Goal: Use online tool/utility: Utilize a website feature to perform a specific function

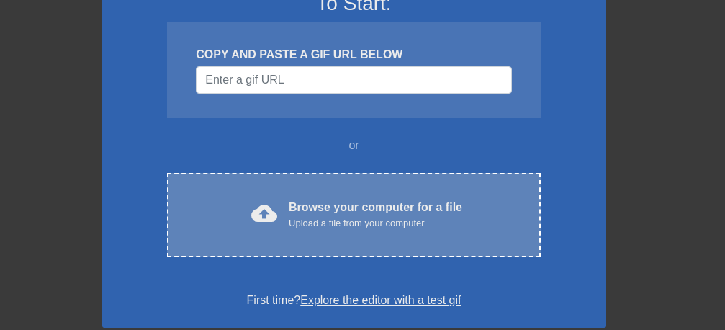
scroll to position [181, 0]
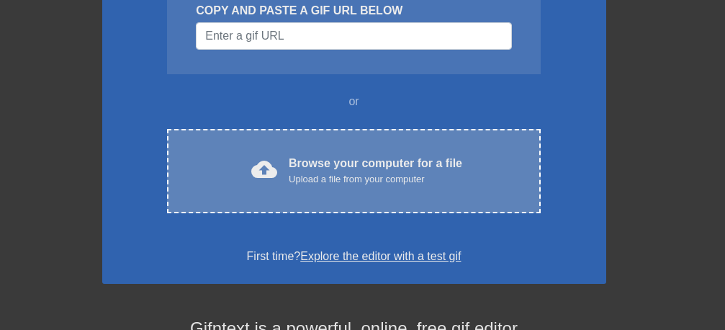
click at [382, 174] on div "Upload a file from your computer" at bounding box center [376, 179] width 174 height 14
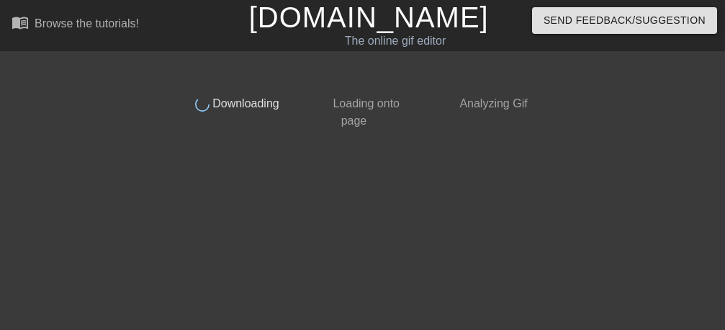
scroll to position [0, 0]
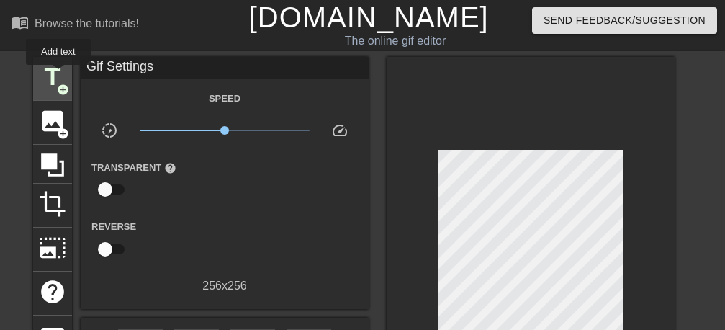
click at [59, 75] on span "title" at bounding box center [52, 76] width 27 height 27
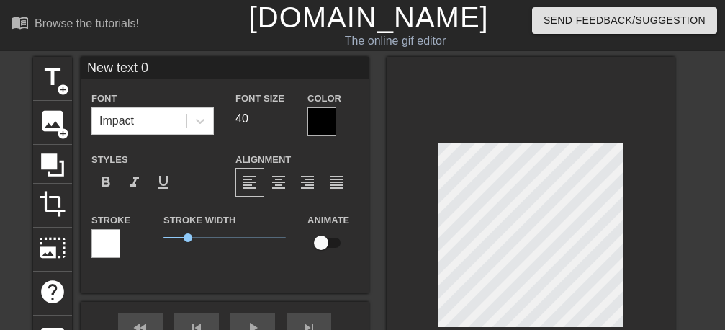
click at [163, 73] on input "New text 0" at bounding box center [225, 68] width 288 height 22
type input "N"
type input "ً"
type input "Welcome"
click at [198, 187] on div "format_bold format_italic format_underline" at bounding box center [152, 182] width 122 height 29
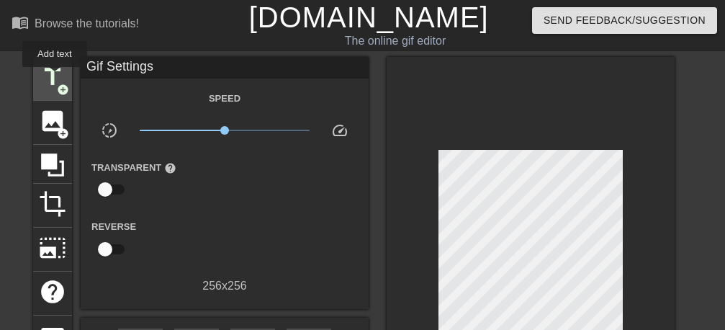
click at [55, 77] on span "title" at bounding box center [52, 76] width 27 height 27
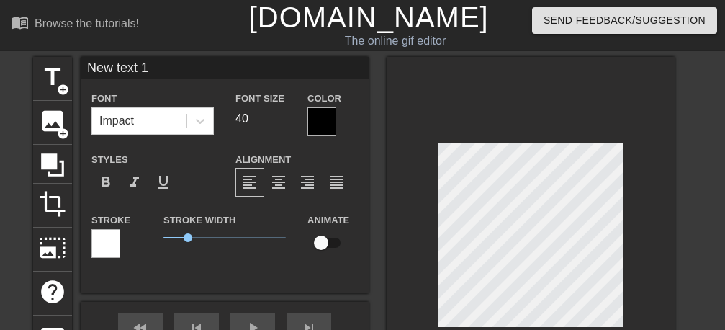
click at [104, 66] on input "New text 1" at bounding box center [225, 68] width 288 height 22
click at [104, 66] on input "w text 1" at bounding box center [225, 68] width 288 height 22
click at [140, 71] on input "ext 1" at bounding box center [225, 68] width 288 height 22
type input "e"
type input "2026"
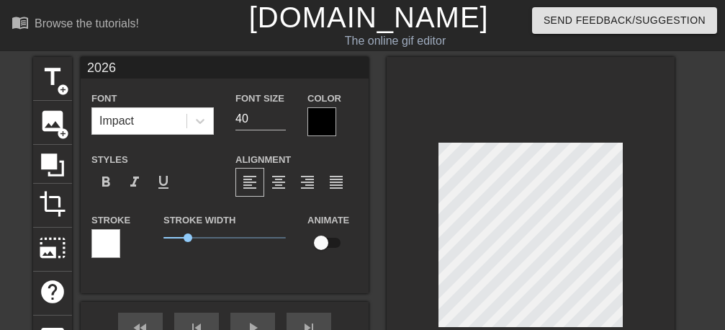
click at [137, 61] on input "2026" at bounding box center [225, 68] width 288 height 22
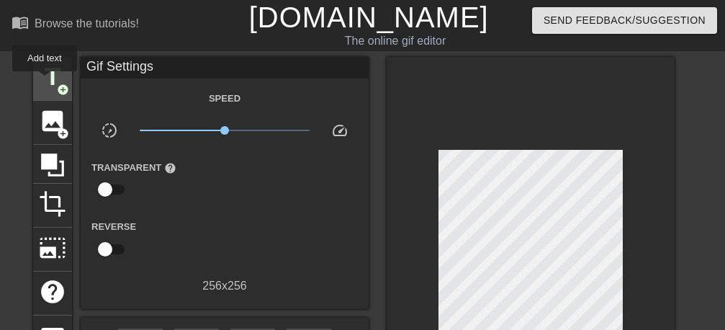
click at [45, 81] on span "title" at bounding box center [52, 76] width 27 height 27
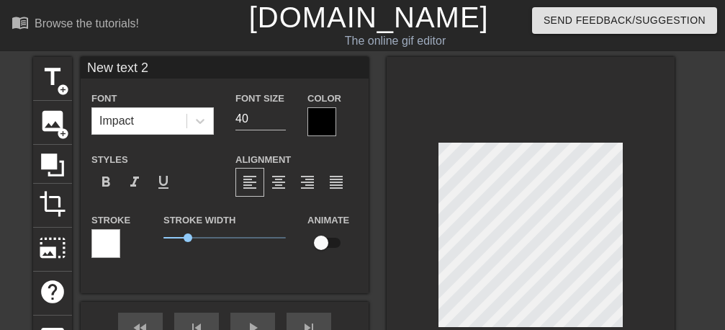
click at [174, 63] on input "New text 2" at bounding box center [225, 68] width 288 height 22
type input "N"
type input ";"
type input "كل عام و أنتم بخير"
click at [107, 181] on span "format_bold" at bounding box center [105, 182] width 17 height 17
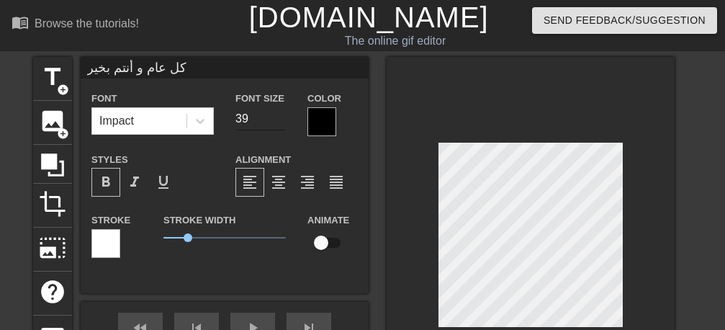
click at [278, 124] on input "39" at bounding box center [260, 118] width 50 height 23
click at [278, 124] on input "38" at bounding box center [260, 118] width 50 height 23
click at [278, 124] on input "37" at bounding box center [260, 118] width 50 height 23
click at [278, 124] on input "36" at bounding box center [260, 118] width 50 height 23
click at [278, 124] on input "35" at bounding box center [260, 118] width 50 height 23
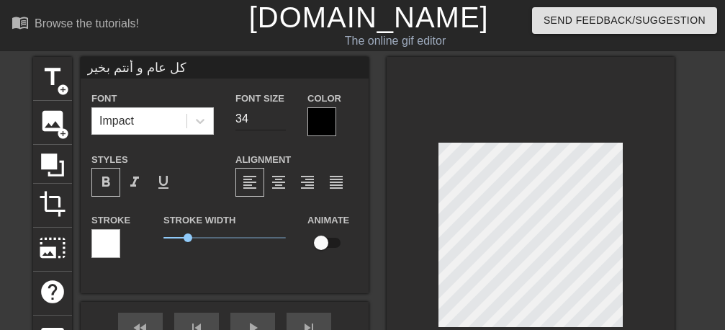
click at [278, 124] on input "34" at bounding box center [260, 118] width 50 height 23
click at [278, 124] on input "33" at bounding box center [260, 118] width 50 height 23
click at [278, 124] on input "32" at bounding box center [260, 118] width 50 height 23
type input "31"
click at [278, 124] on input "31" at bounding box center [260, 118] width 50 height 23
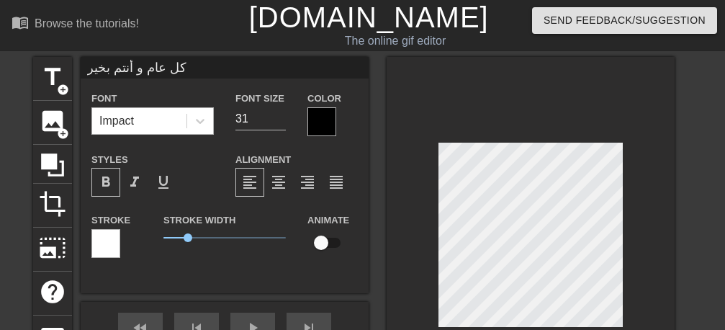
click at [152, 127] on div "Impact" at bounding box center [139, 121] width 94 height 26
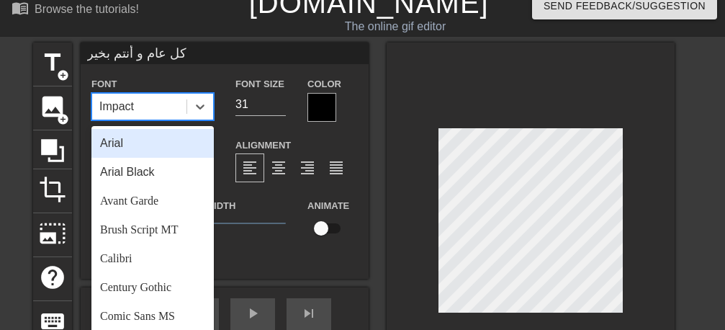
scroll to position [19, 0]
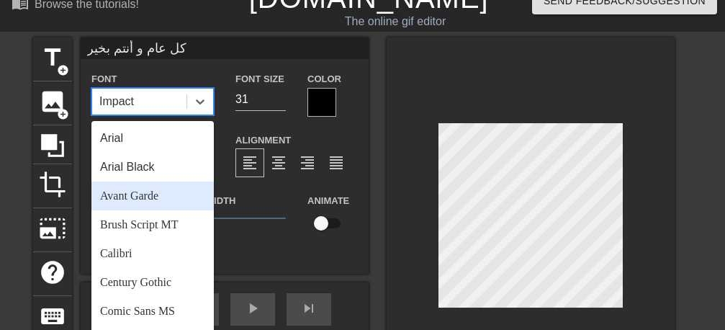
click at [142, 192] on div "Avant Garde" at bounding box center [152, 195] width 122 height 29
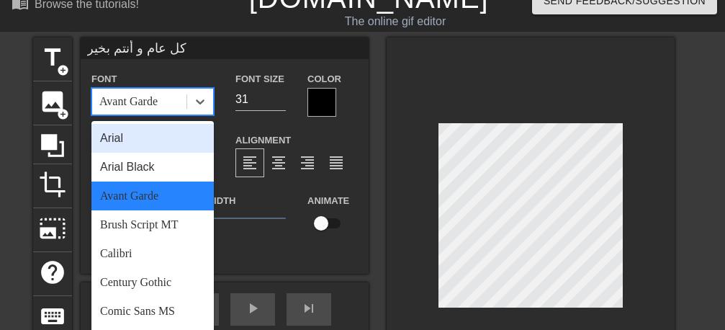
click at [169, 104] on div "Avant Garde" at bounding box center [139, 102] width 94 height 26
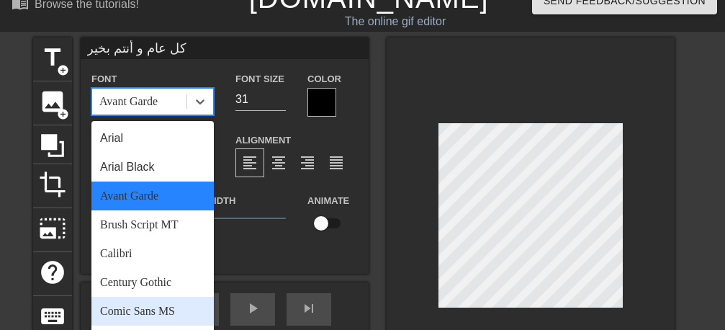
scroll to position [181, 0]
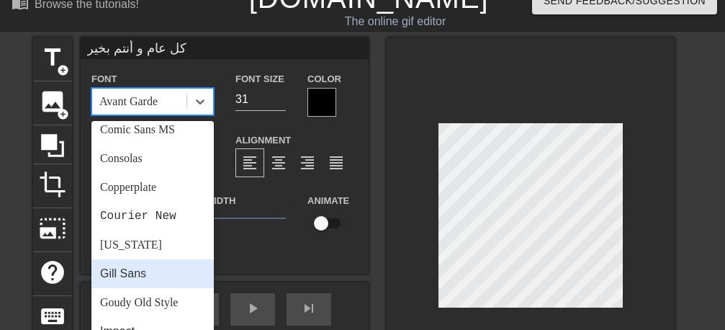
click at [154, 278] on div "Gill Sans" at bounding box center [152, 273] width 122 height 29
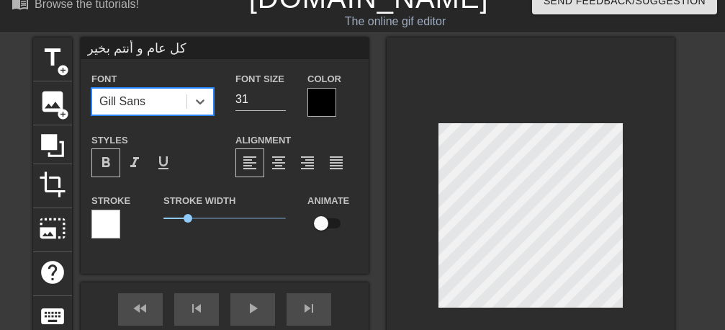
click at [312, 106] on div at bounding box center [321, 102] width 29 height 29
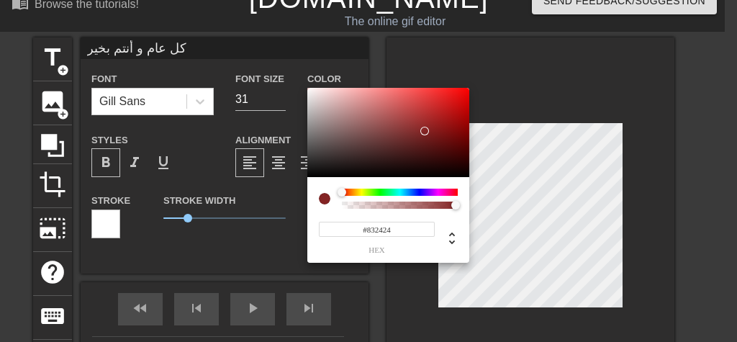
click at [425, 131] on div at bounding box center [388, 132] width 162 height 89
type input "#5A1111"
click at [439, 145] on div at bounding box center [388, 132] width 162 height 89
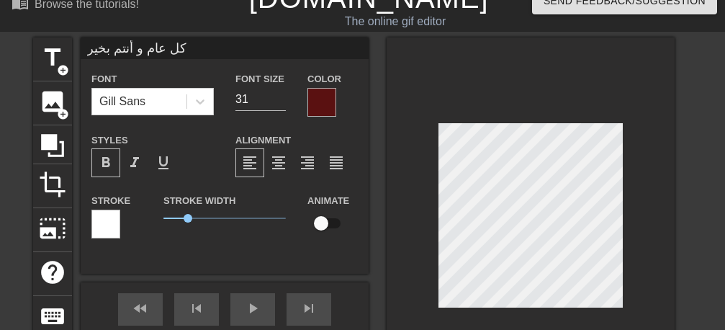
click at [104, 228] on div at bounding box center [105, 224] width 29 height 29
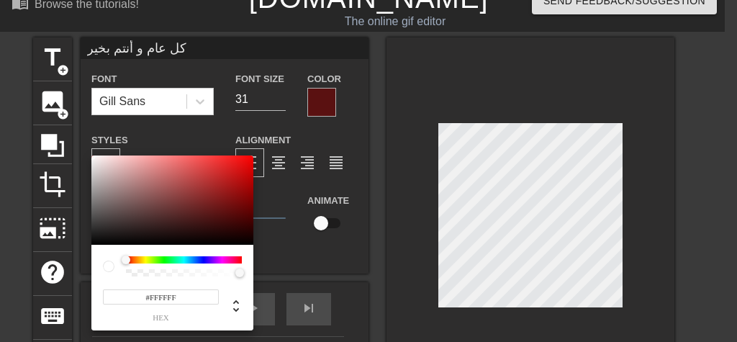
type input "#EA3535"
click at [217, 163] on div at bounding box center [172, 200] width 162 height 89
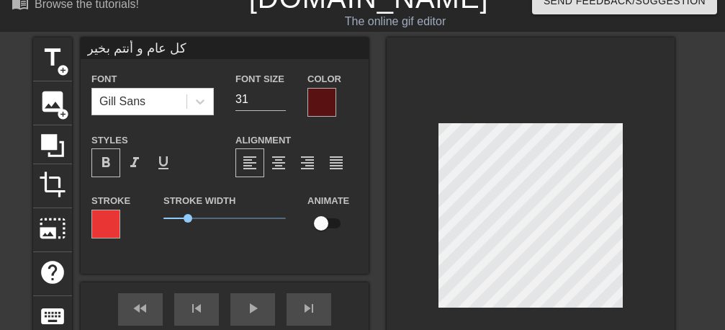
click at [359, 293] on div "كل عام و أنتم بخير Font [PERSON_NAME] Sans Font Size 31 Color Styles format_bol…" at bounding box center [225, 218] width 288 height 362
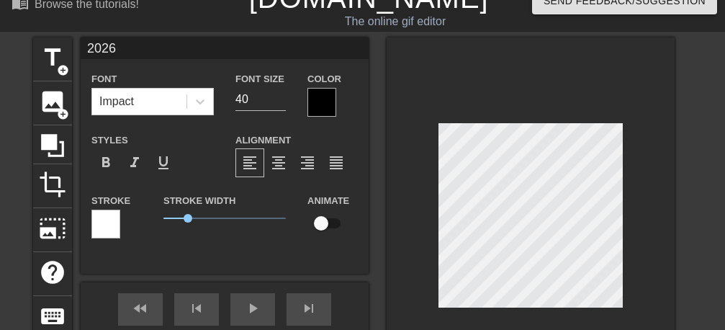
click at [325, 105] on div at bounding box center [321, 102] width 29 height 29
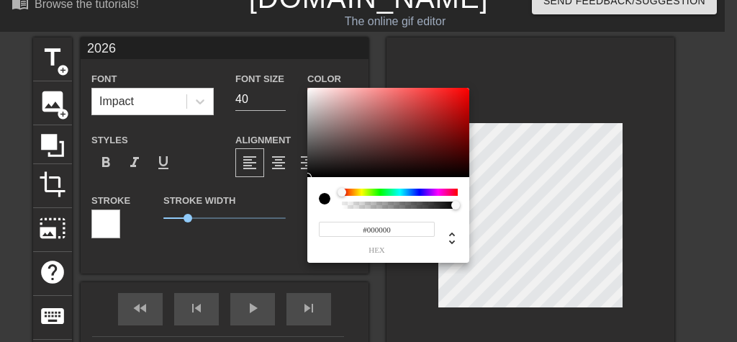
type input "#BD3C3C"
click at [418, 111] on div at bounding box center [388, 132] width 162 height 89
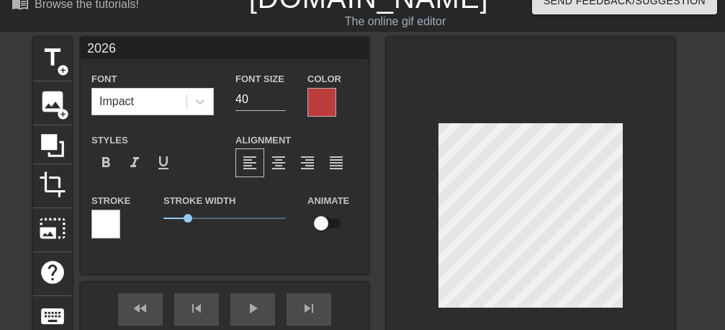
click at [97, 221] on div at bounding box center [105, 224] width 29 height 29
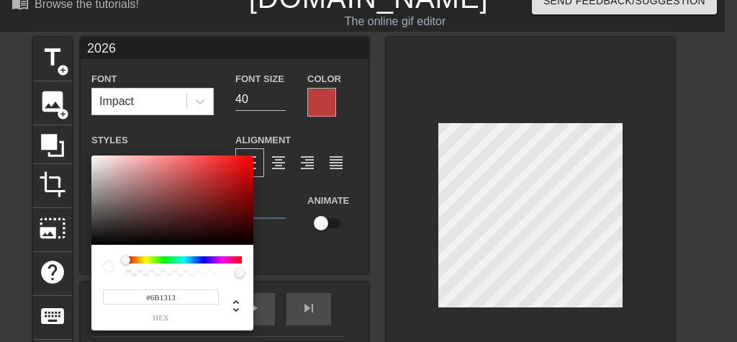
click at [224, 207] on div at bounding box center [172, 200] width 162 height 89
click at [226, 183] on div at bounding box center [172, 200] width 162 height 89
type input "#C14040"
click at [200, 177] on div at bounding box center [172, 200] width 162 height 89
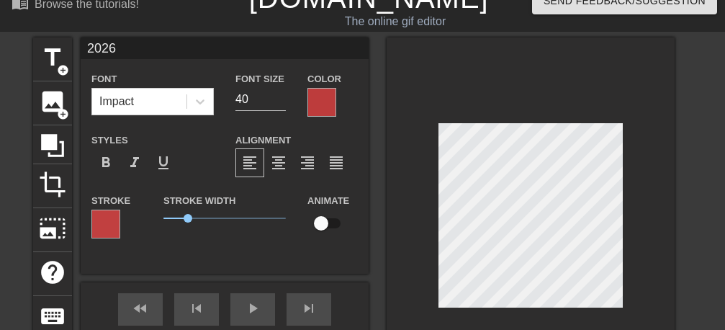
type input "Welcome"
click at [310, 98] on div at bounding box center [321, 102] width 29 height 29
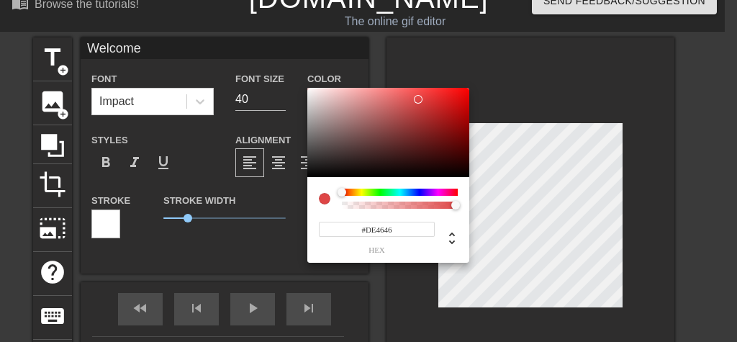
type input "#DE4646"
click at [418, 99] on div at bounding box center [388, 132] width 162 height 89
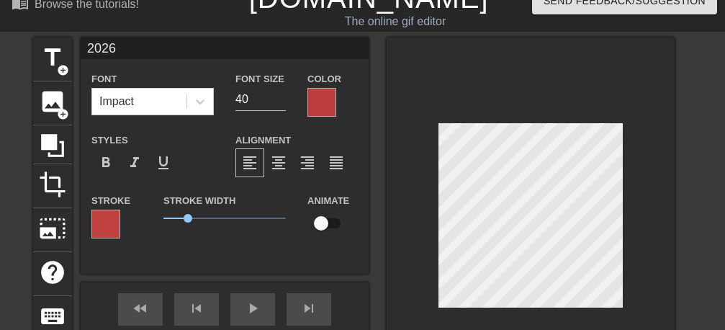
click at [98, 224] on div at bounding box center [105, 224] width 29 height 29
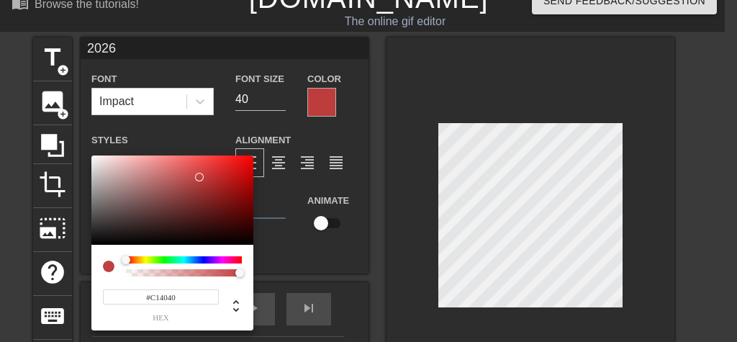
type input "#EFEAEA"
click at [94, 161] on div at bounding box center [172, 200] width 162 height 89
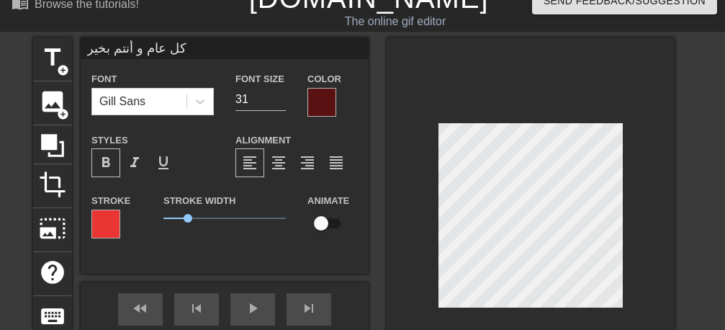
click at [103, 226] on div at bounding box center [105, 224] width 29 height 29
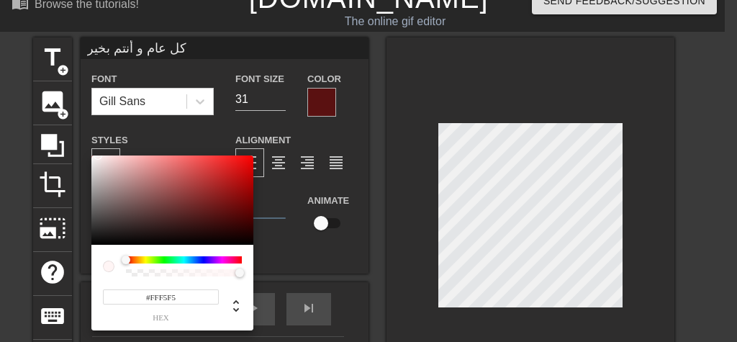
click at [98, 156] on div at bounding box center [172, 200] width 162 height 89
type input "#270909"
click at [216, 231] on div at bounding box center [172, 200] width 162 height 89
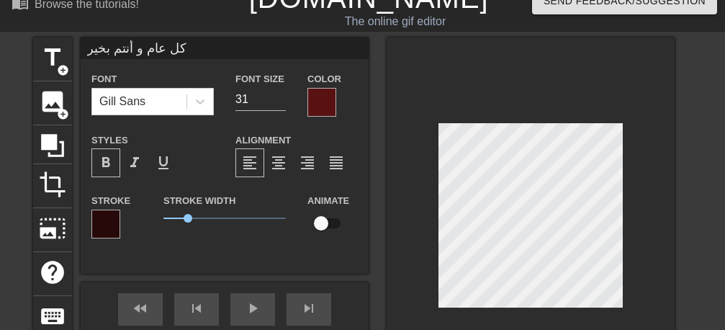
click at [116, 223] on div at bounding box center [105, 224] width 29 height 29
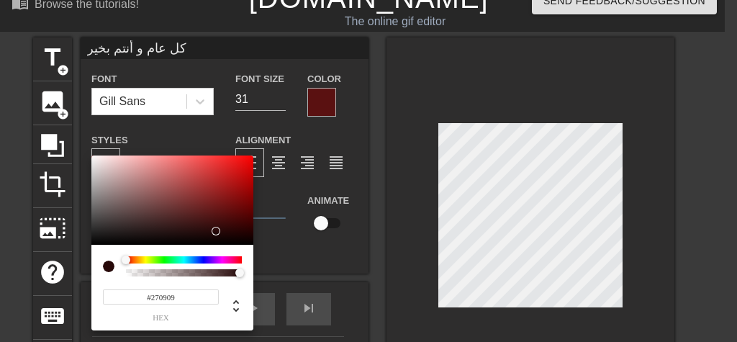
click at [235, 256] on div "#270909 hex" at bounding box center [172, 288] width 162 height 86
click at [218, 201] on div at bounding box center [172, 200] width 162 height 89
click at [239, 182] on div at bounding box center [172, 200] width 162 height 89
type input "#B31010"
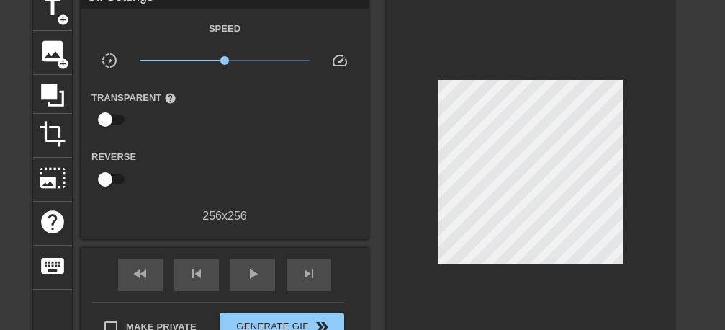
scroll to position [110, 0]
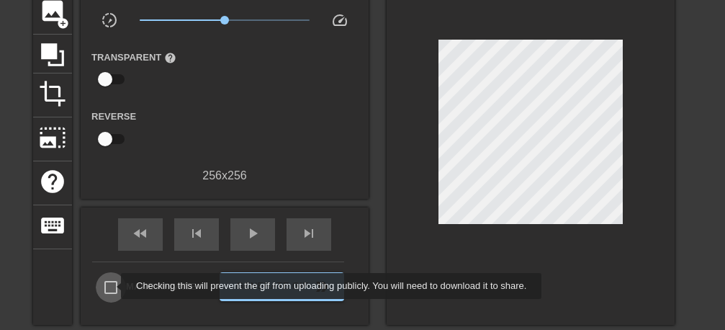
click at [112, 286] on input "Make Private" at bounding box center [111, 287] width 30 height 30
checkbox input "true"
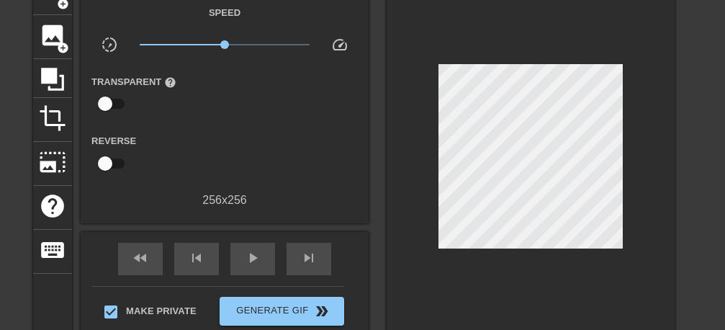
scroll to position [257, 0]
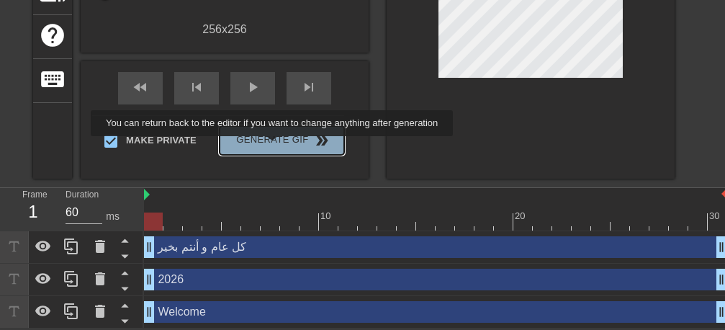
click at [276, 146] on span "Generate Gif double_arrow" at bounding box center [281, 140] width 113 height 17
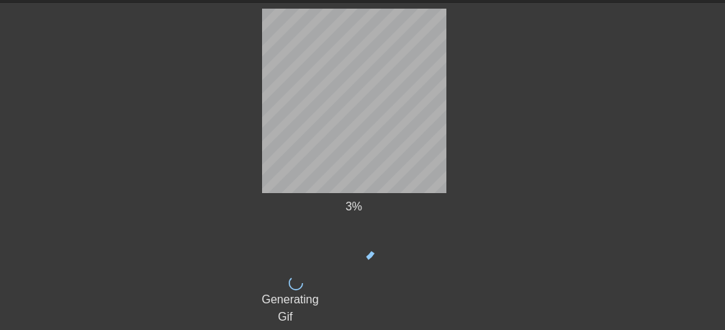
scroll to position [0, 0]
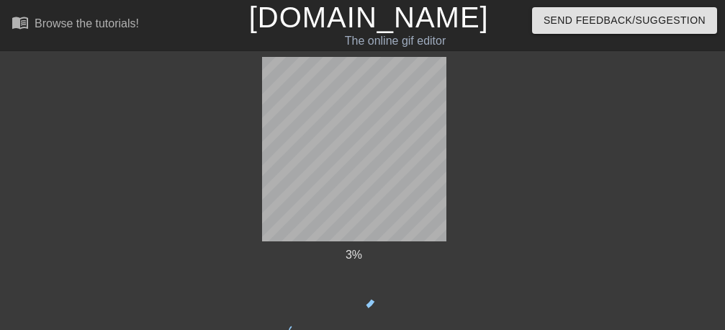
click at [583, 193] on div "3 % done Generating Gif title add_circle image add_circle crop photo_size_selec…" at bounding box center [362, 215] width 725 height 317
